Goal: Information Seeking & Learning: Find specific fact

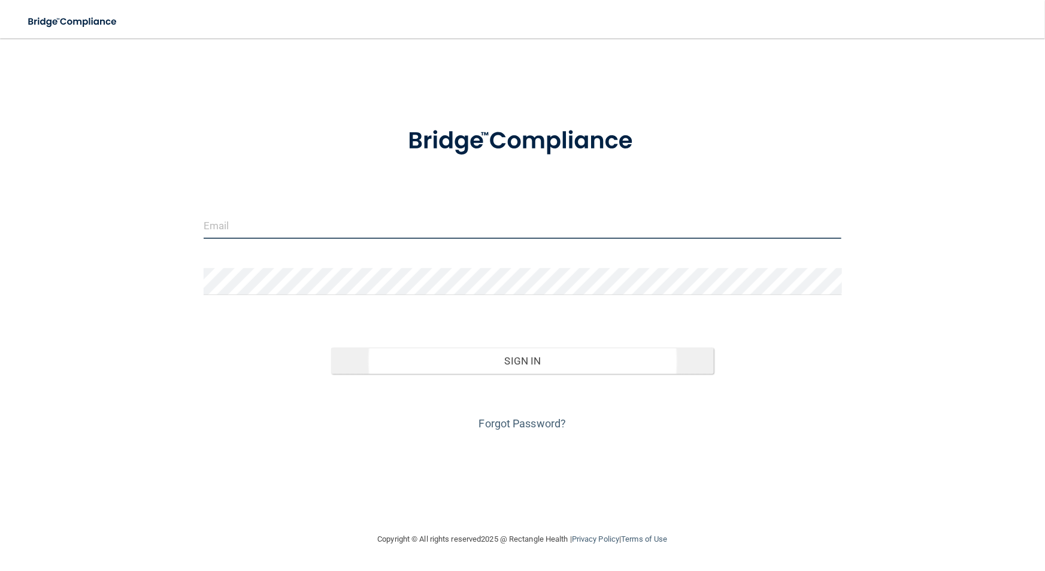
type input "[EMAIL_ADDRESS][DOMAIN_NAME]"
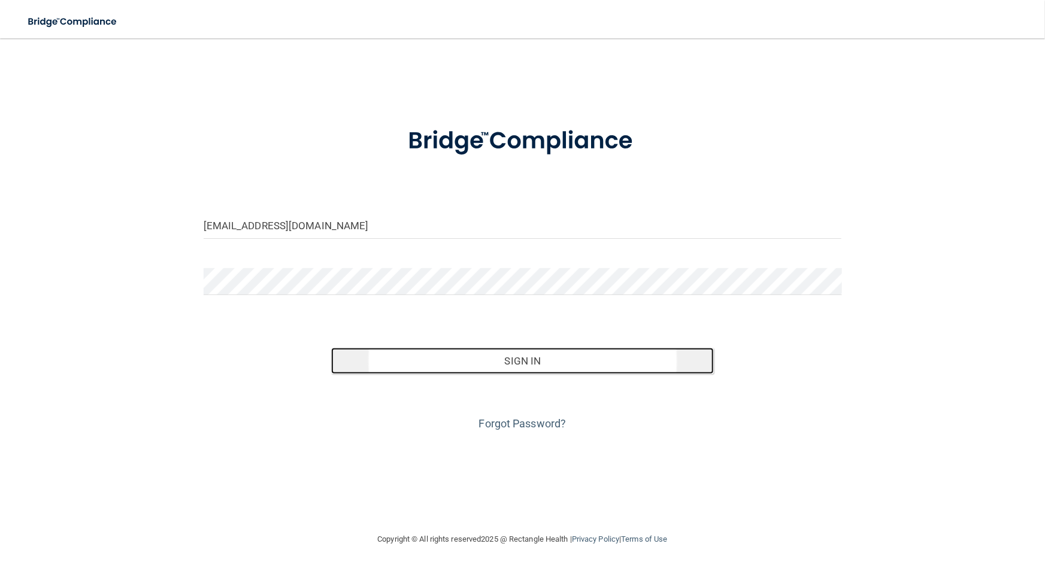
drag, startPoint x: 473, startPoint y: 367, endPoint x: 485, endPoint y: 360, distance: 13.7
click at [473, 367] on button "Sign In" at bounding box center [522, 361] width 383 height 26
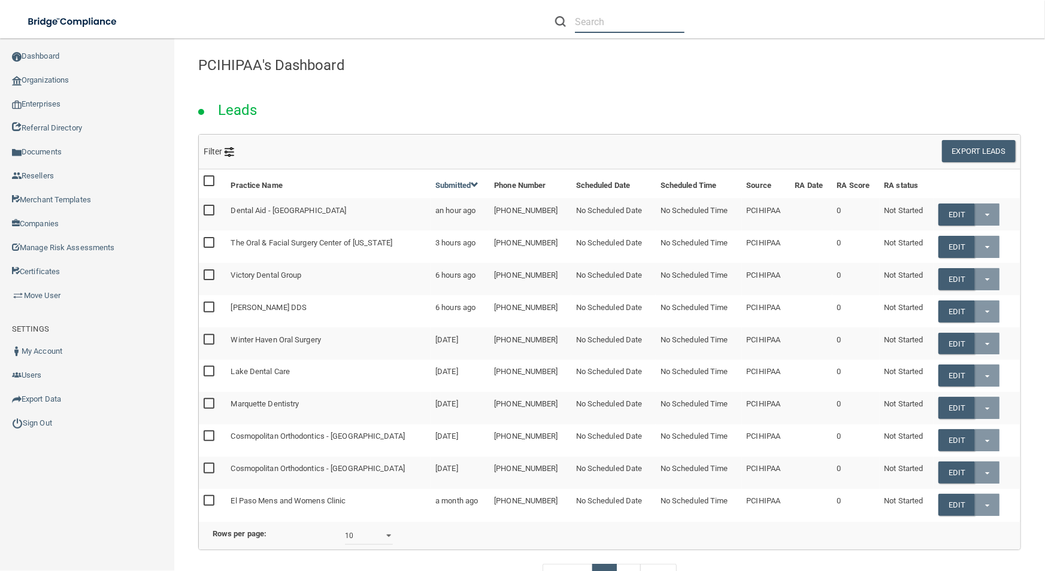
click at [593, 17] on input "text" at bounding box center [630, 22] width 110 height 22
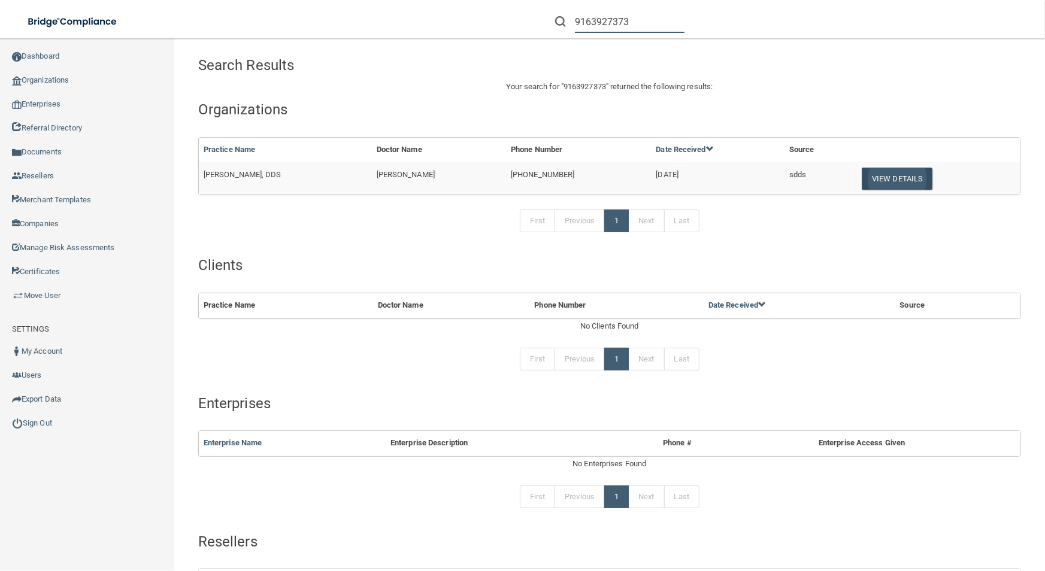
type input "9163927373"
click at [914, 181] on button "View Details" at bounding box center [897, 179] width 71 height 22
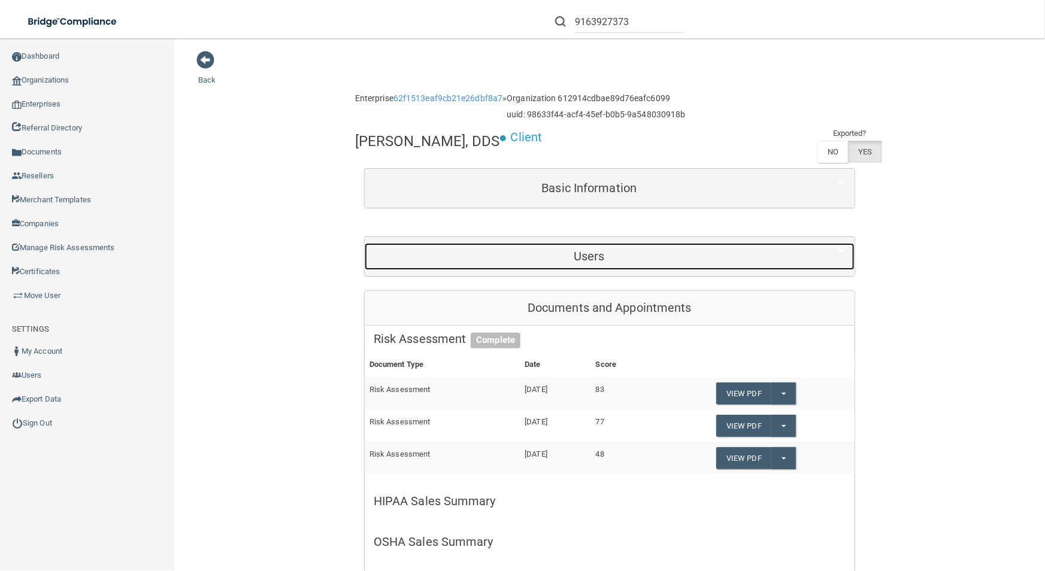
click at [574, 261] on h5 "Users" at bounding box center [589, 256] width 431 height 13
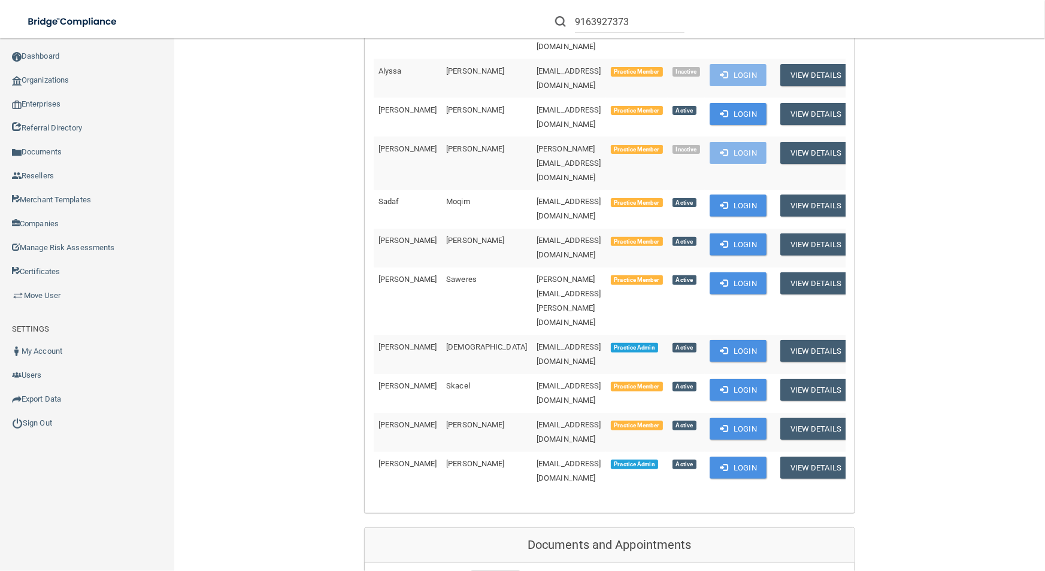
scroll to position [381, 0]
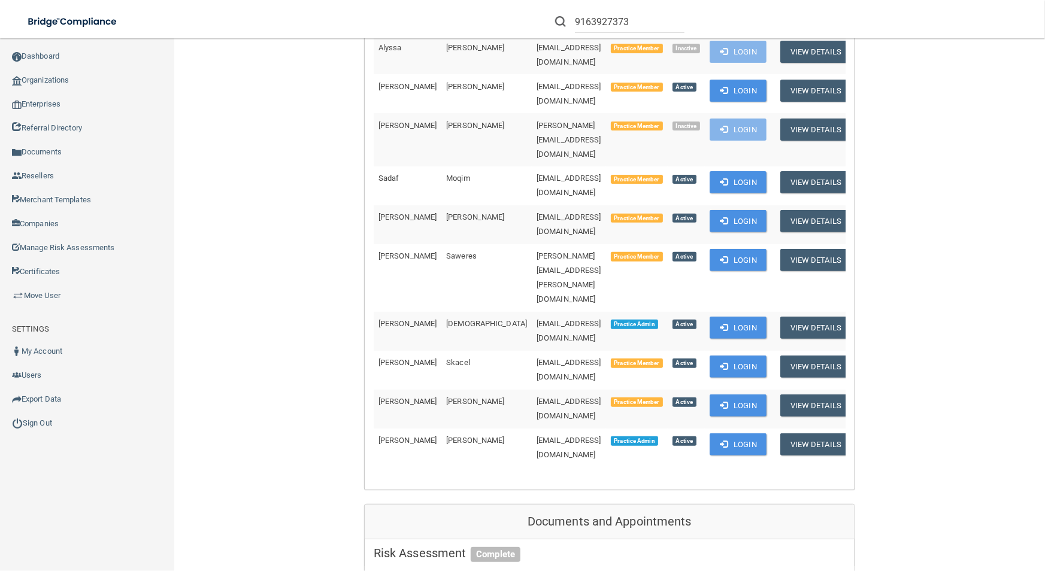
drag, startPoint x: 925, startPoint y: 342, endPoint x: 314, endPoint y: 54, distance: 675.7
drag, startPoint x: 314, startPoint y: 54, endPoint x: 409, endPoint y: 204, distance: 177.4
click at [409, 312] on td "[PERSON_NAME]" at bounding box center [408, 331] width 68 height 39
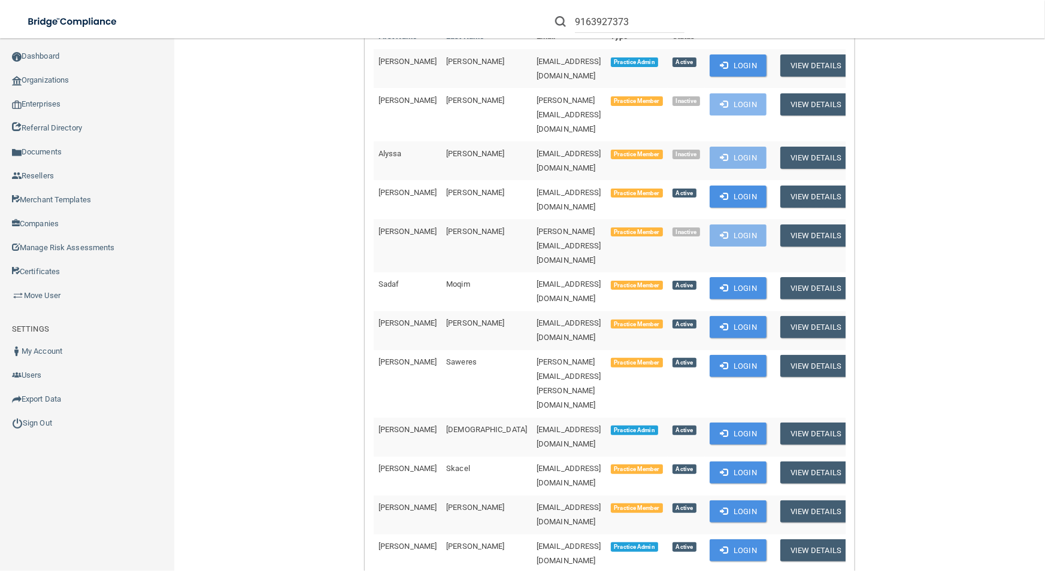
scroll to position [272, 0]
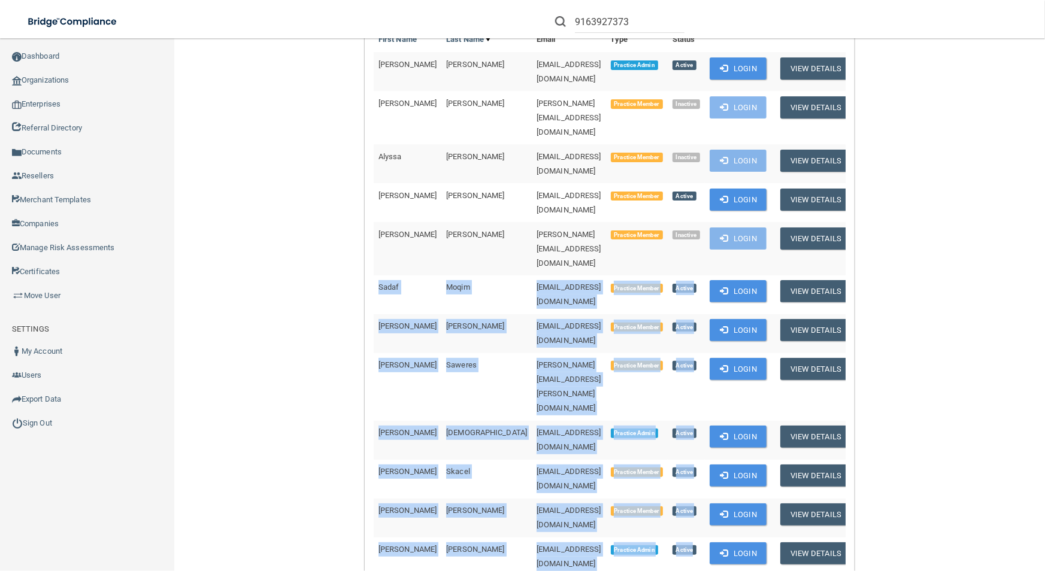
drag, startPoint x: 683, startPoint y: 432, endPoint x: 375, endPoint y: 241, distance: 361.4
click at [375, 241] on tbody "[PERSON_NAME] [EMAIL_ADDRESS][DOMAIN_NAME] Practice Admin Active Login View Det…" at bounding box center [615, 314] width 482 height 524
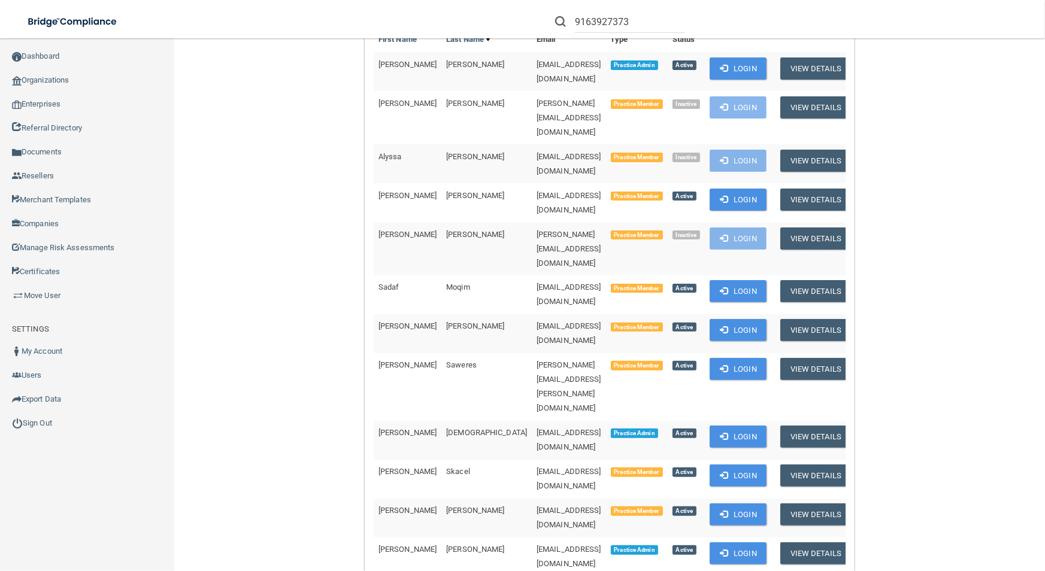
drag, startPoint x: 375, startPoint y: 241, endPoint x: 333, endPoint y: 311, distance: 81.9
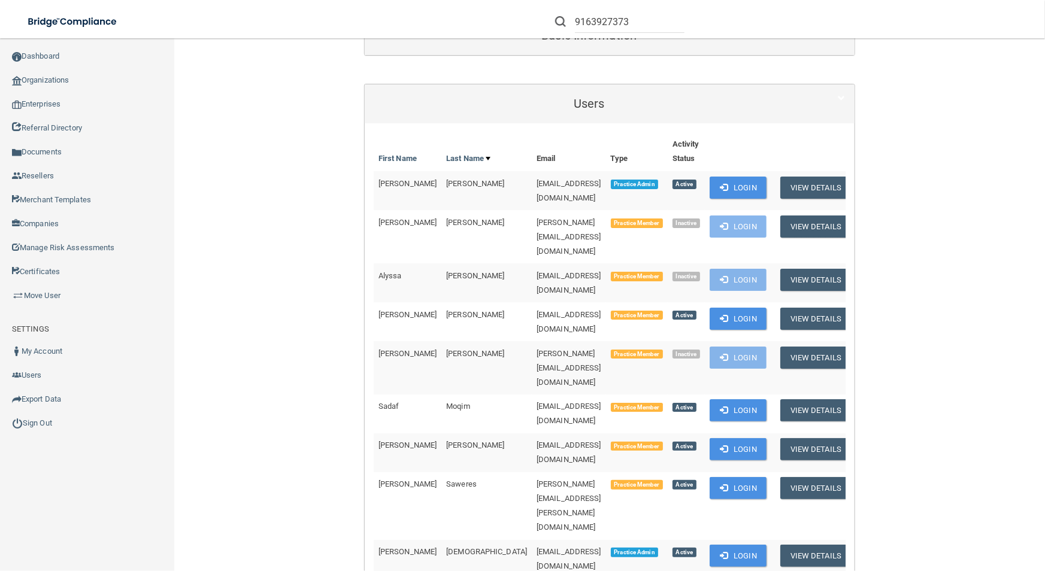
scroll to position [163, 0]
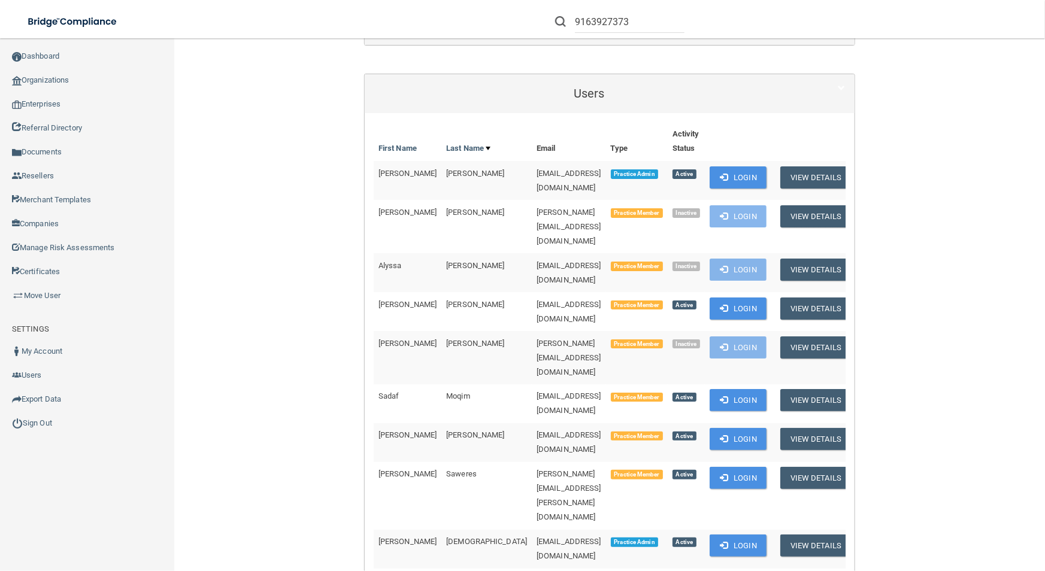
click at [607, 530] on td "Practice Admin" at bounding box center [637, 549] width 62 height 39
click at [562, 537] on span "[EMAIL_ADDRESS][DOMAIN_NAME]" at bounding box center [568, 548] width 65 height 23
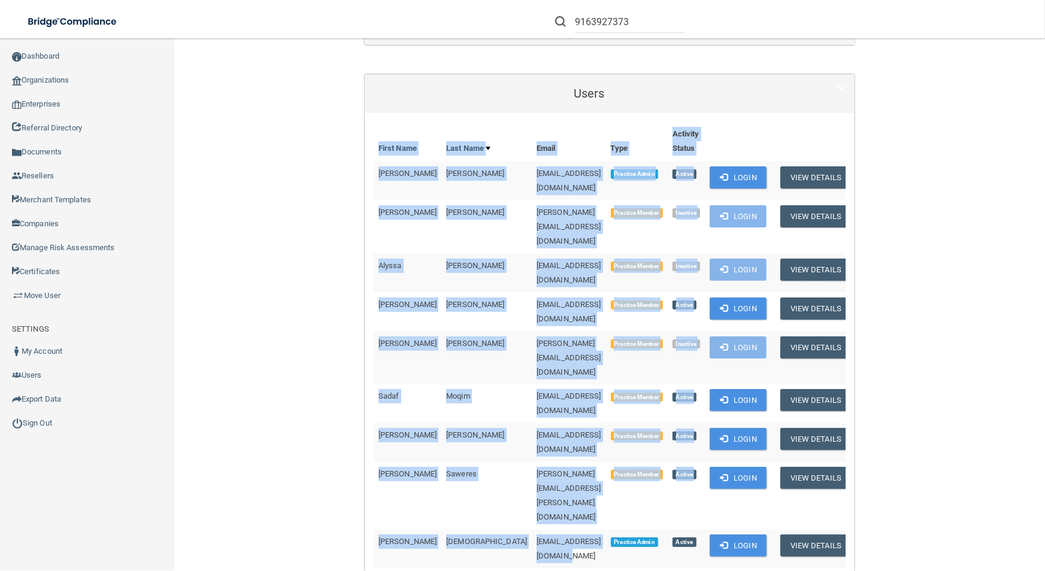
drag, startPoint x: 570, startPoint y: 433, endPoint x: 248, endPoint y: 330, distance: 338.2
drag, startPoint x: 248, startPoint y: 330, endPoint x: 311, endPoint y: 354, distance: 67.6
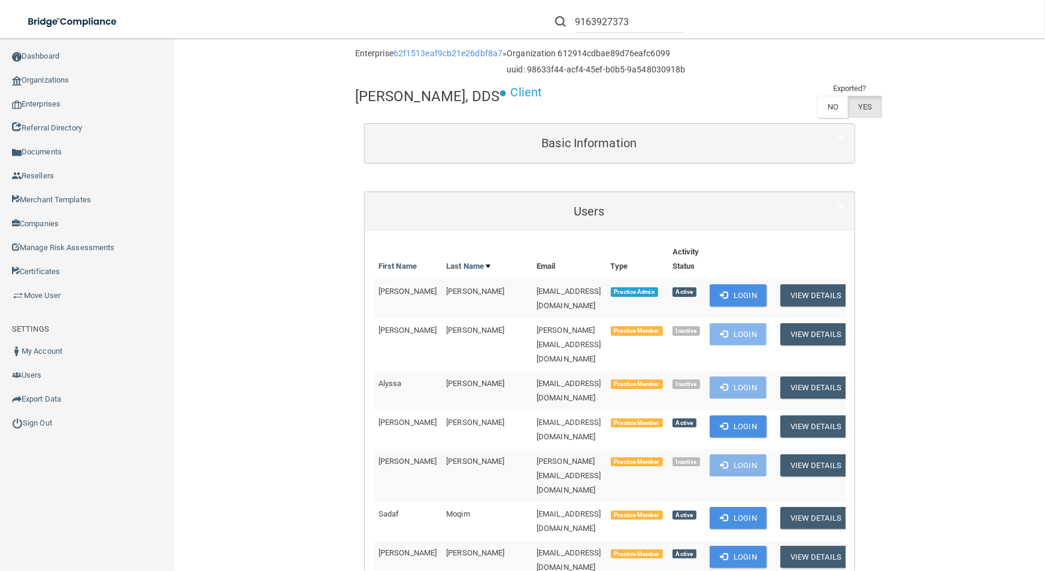
scroll to position [0, 0]
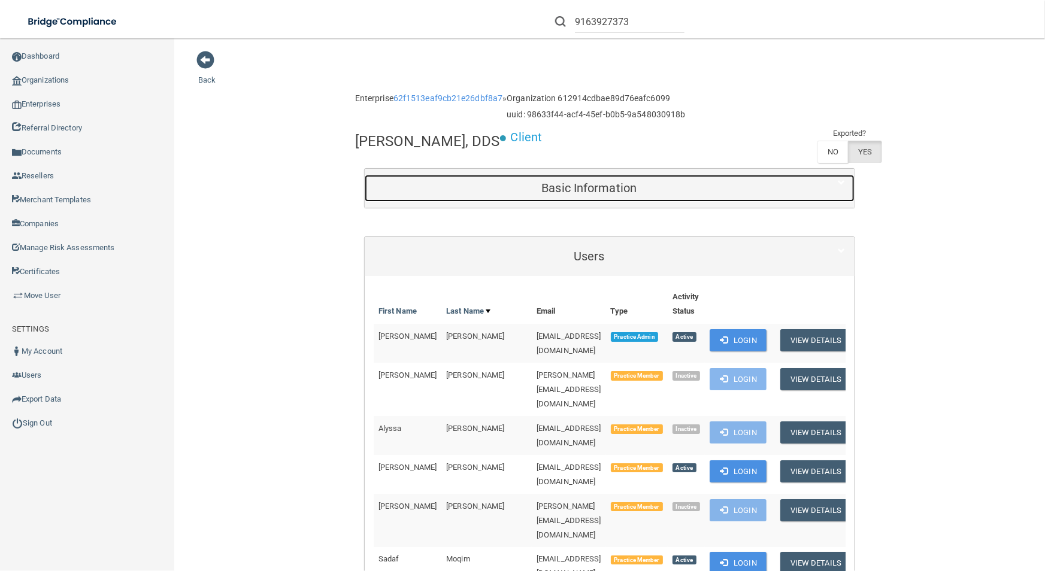
click at [532, 200] on div "Basic Information" at bounding box center [589, 188] width 449 height 27
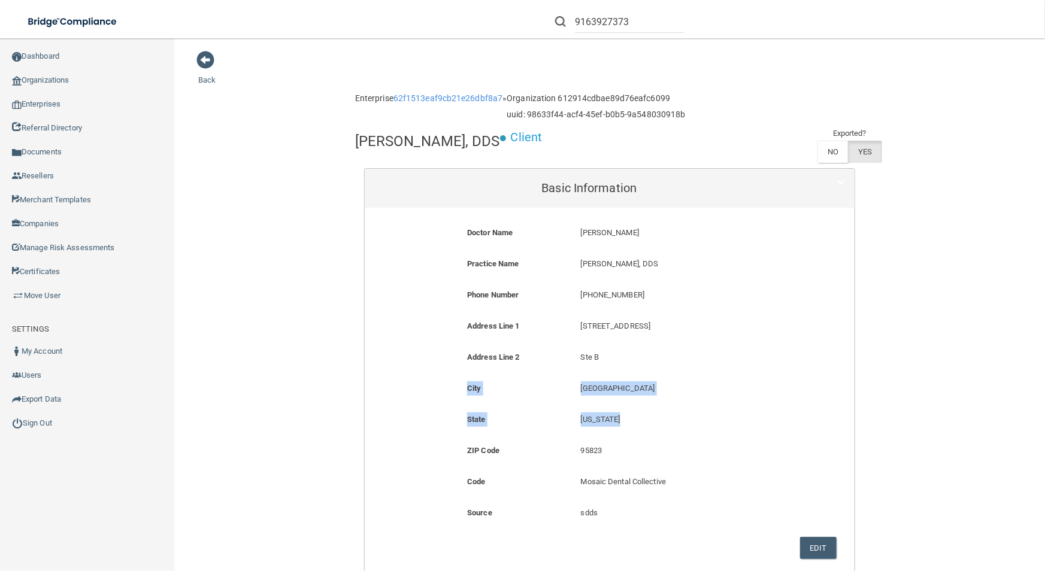
drag, startPoint x: 624, startPoint y: 429, endPoint x: 563, endPoint y: 402, distance: 66.2
click at [563, 402] on form "Doctor Name [PERSON_NAME] [PERSON_NAME] Practice Name [PERSON_NAME], DDS [PERSO…" at bounding box center [610, 392] width 472 height 351
click at [612, 422] on p "[US_STATE]" at bounding box center [685, 420] width 209 height 14
drag, startPoint x: 618, startPoint y: 417, endPoint x: 514, endPoint y: 332, distance: 134.1
click at [514, 332] on form "Doctor Name [PERSON_NAME] [PERSON_NAME] Practice Name [PERSON_NAME], DDS [PERSO…" at bounding box center [610, 392] width 472 height 351
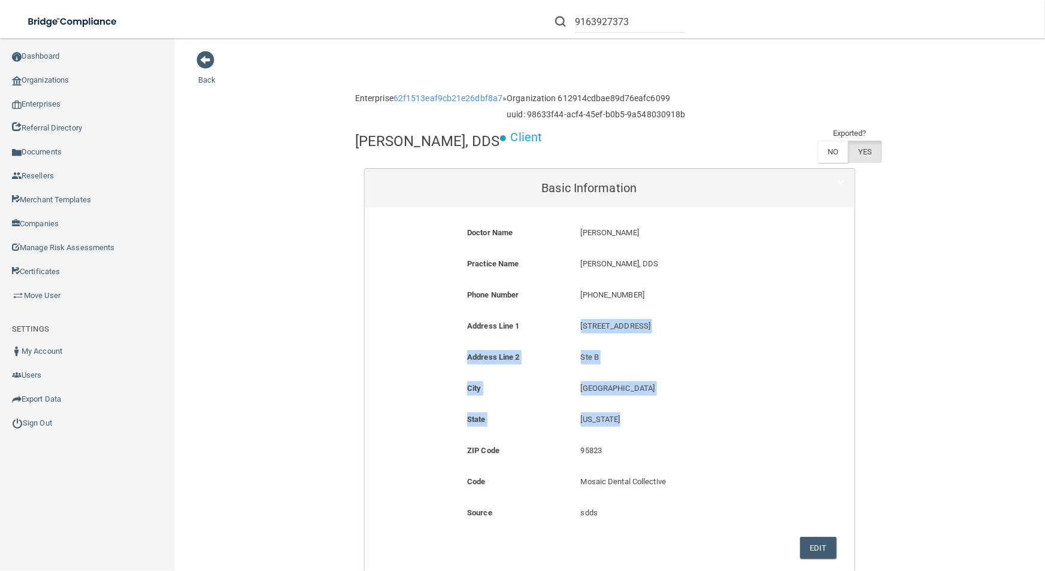
click at [625, 420] on p "[US_STATE]" at bounding box center [685, 420] width 209 height 14
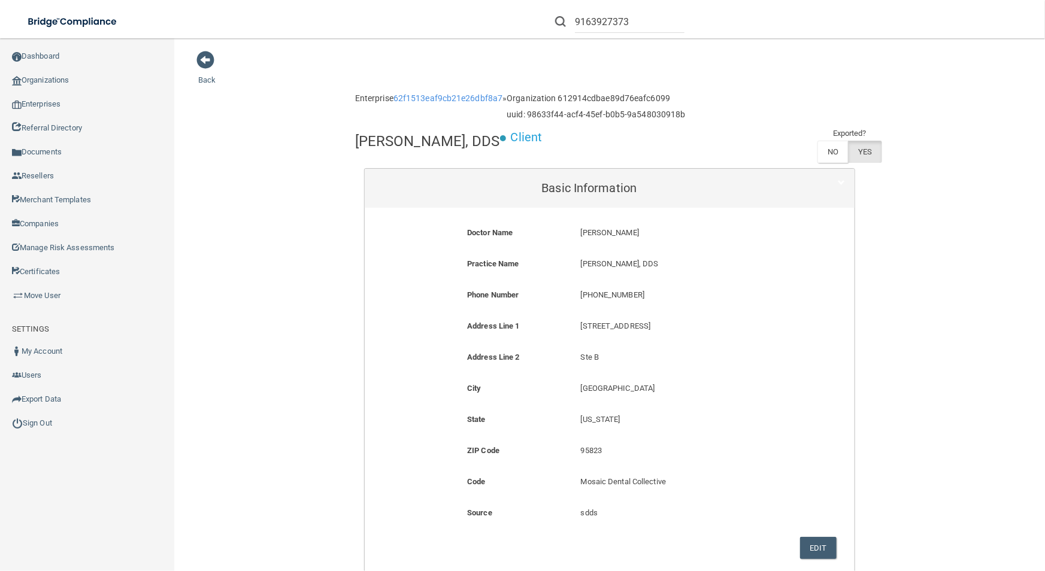
click at [626, 420] on p "[US_STATE]" at bounding box center [685, 420] width 209 height 14
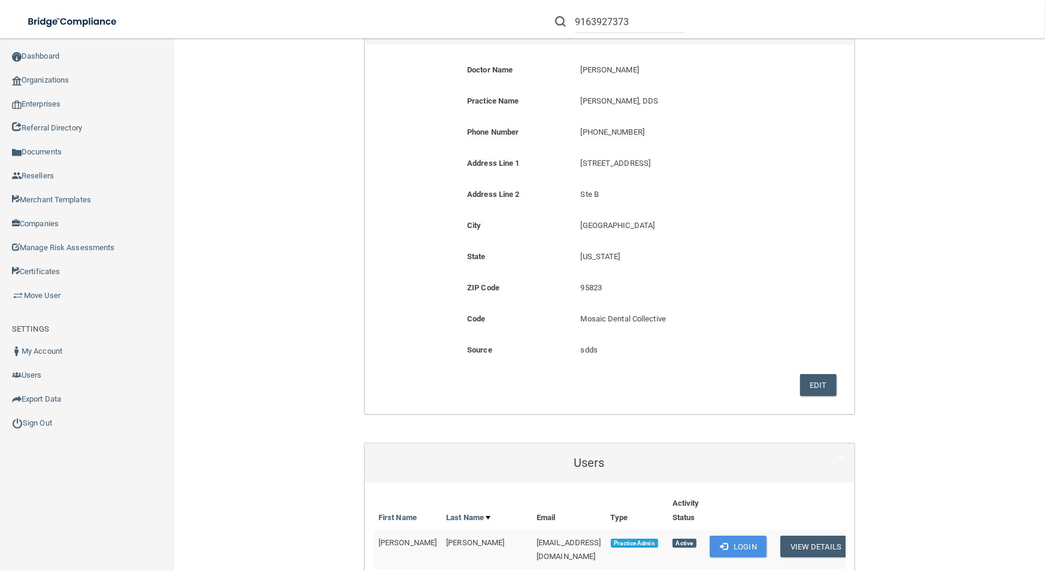
scroll to position [381, 0]
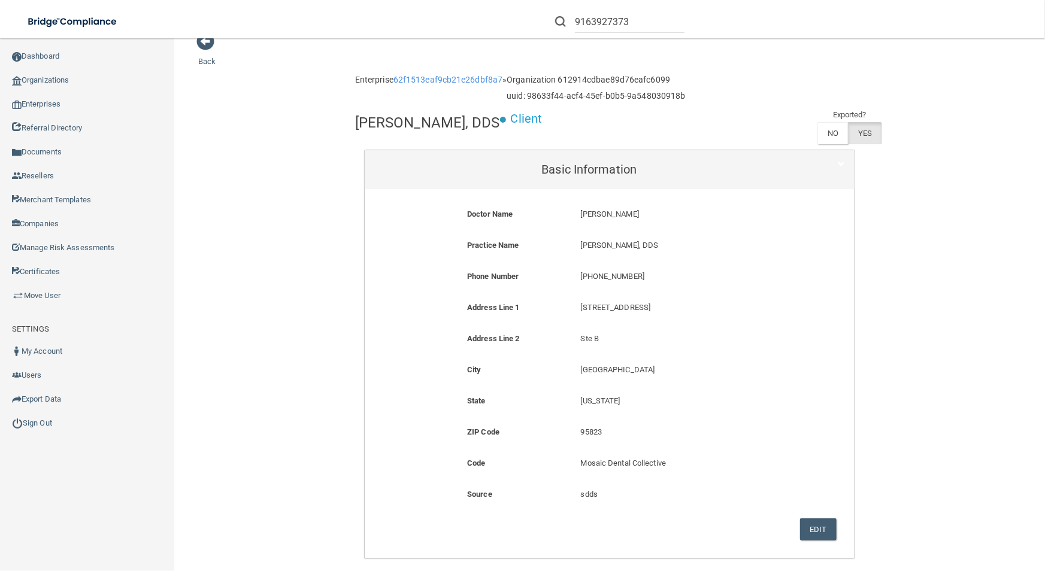
scroll to position [0, 0]
